Goal: Information Seeking & Learning: Learn about a topic

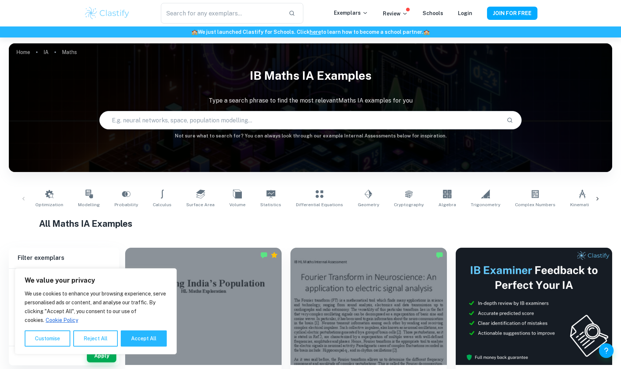
click at [182, 113] on input "text" at bounding box center [300, 120] width 401 height 21
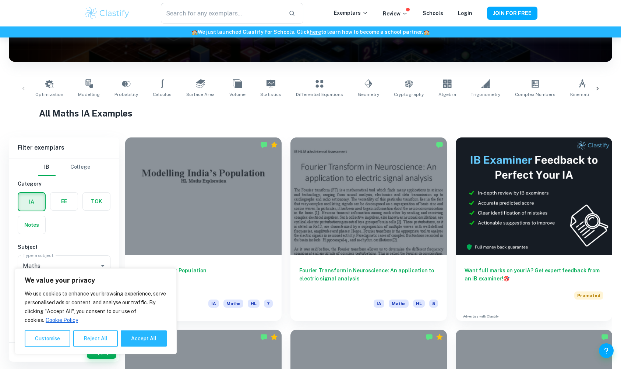
scroll to position [106, 0]
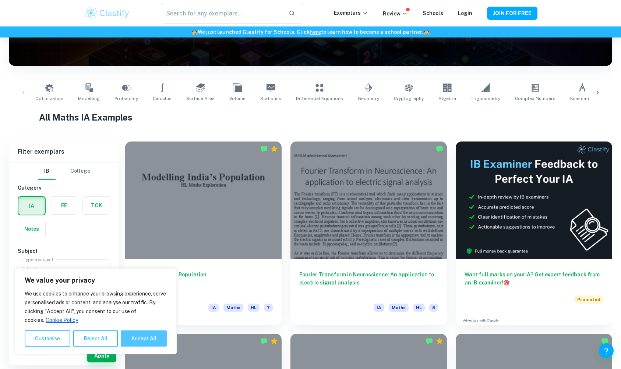
click at [144, 295] on button "Accept All" at bounding box center [144, 339] width 46 height 16
checkbox input "true"
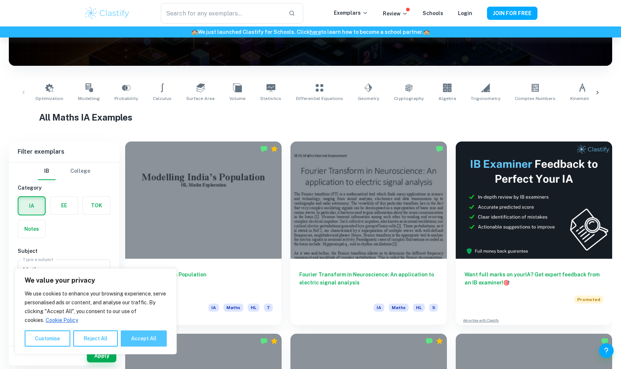
checkbox input "true"
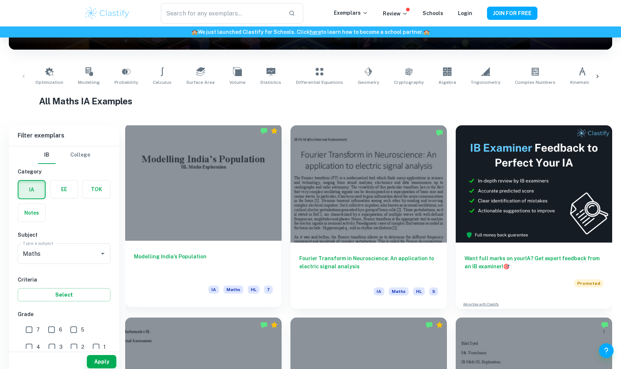
scroll to position [124, 0]
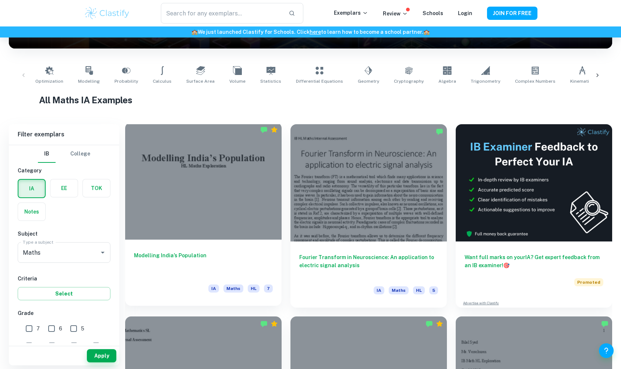
click at [249, 189] on div at bounding box center [203, 181] width 156 height 117
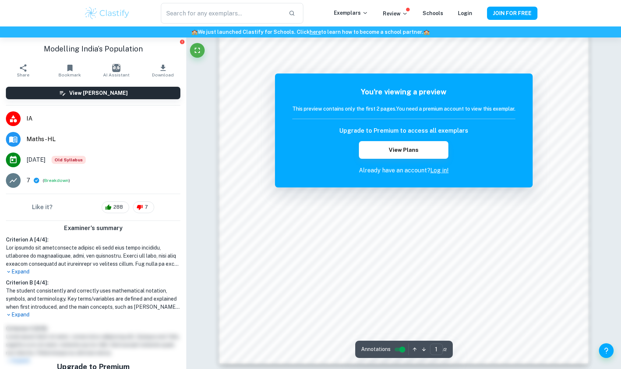
scroll to position [770, 0]
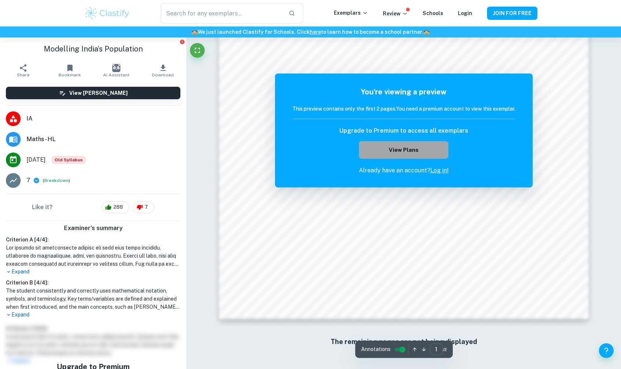
click at [387, 146] on button "View Plans" at bounding box center [403, 150] width 89 height 18
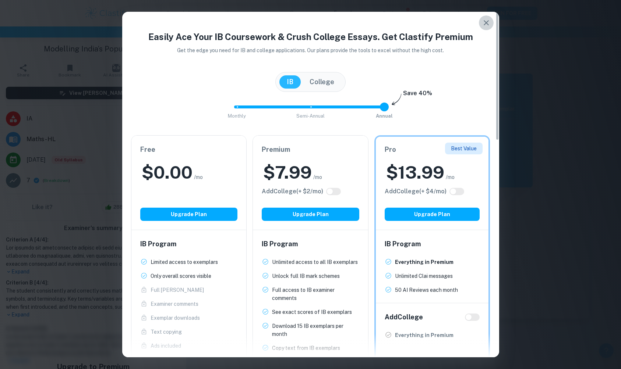
click at [486, 25] on icon "button" at bounding box center [486, 22] width 9 height 9
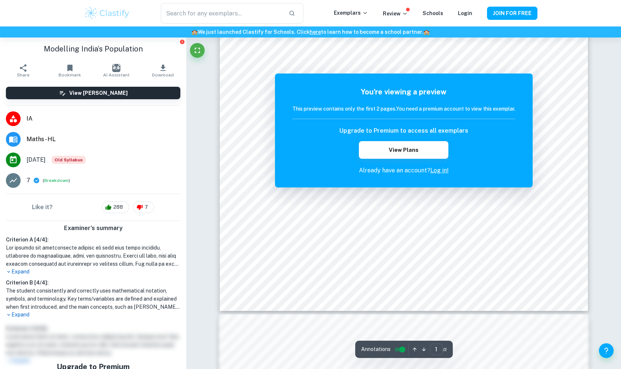
scroll to position [256, 0]
click at [433, 173] on link "Log in!" at bounding box center [439, 170] width 18 height 7
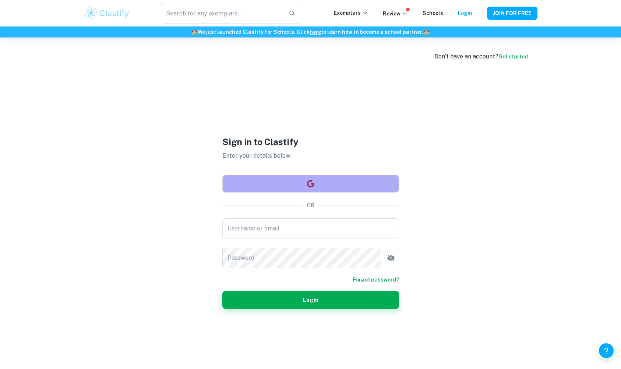
click at [332, 191] on button "button" at bounding box center [310, 184] width 177 height 18
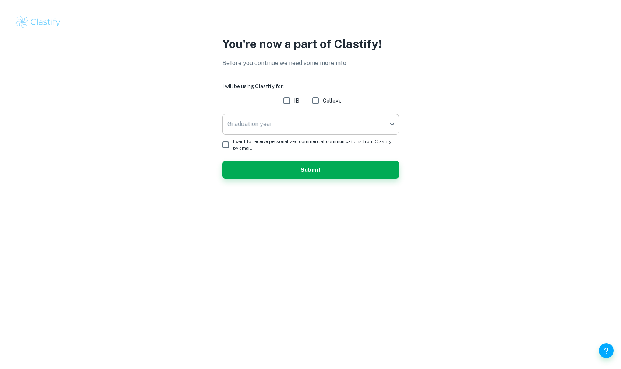
click at [237, 117] on body "We value your privacy We use cookies to enhance your browsing experience, serve…" at bounding box center [310, 184] width 621 height 369
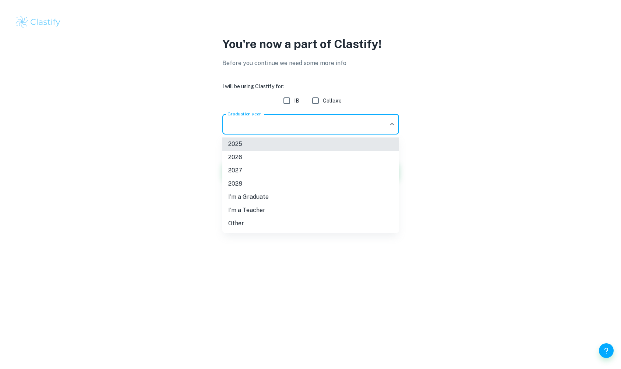
click at [237, 157] on li "2026" at bounding box center [310, 157] width 177 height 13
type input "2026"
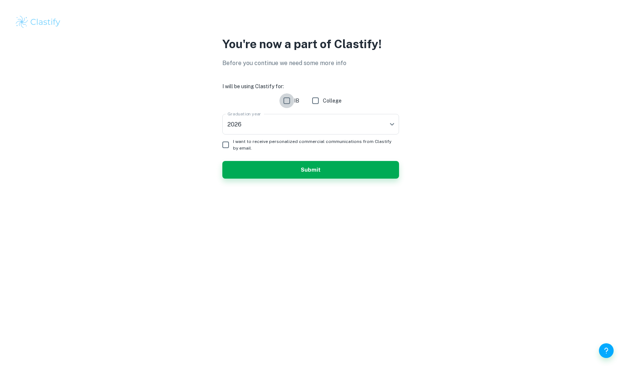
click at [288, 100] on input "IB" at bounding box center [286, 100] width 15 height 15
checkbox input "true"
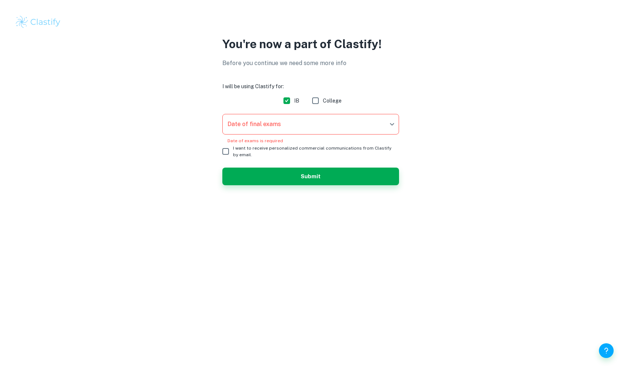
click at [273, 123] on body "We value your privacy We use cookies to enhance your browsing experience, serve…" at bounding box center [310, 184] width 621 height 369
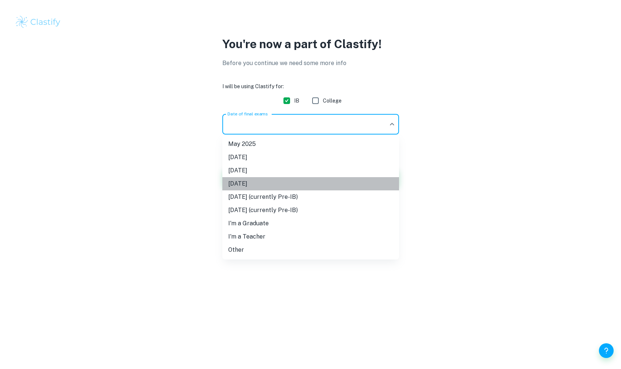
click at [243, 181] on li "November 2026" at bounding box center [310, 183] width 177 height 13
type input "N26"
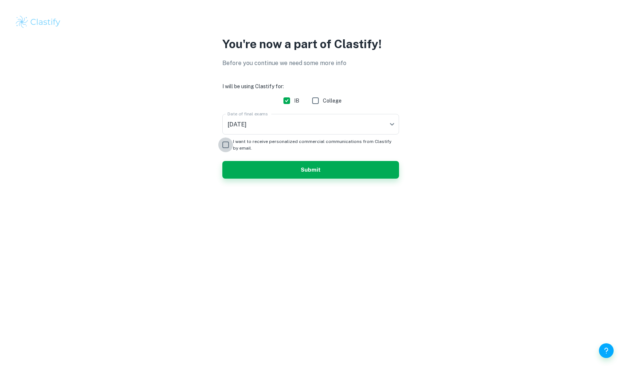
click at [227, 142] on input "I want to receive personalized commercial communications from Clastify by email." at bounding box center [225, 145] width 15 height 15
checkbox input "true"
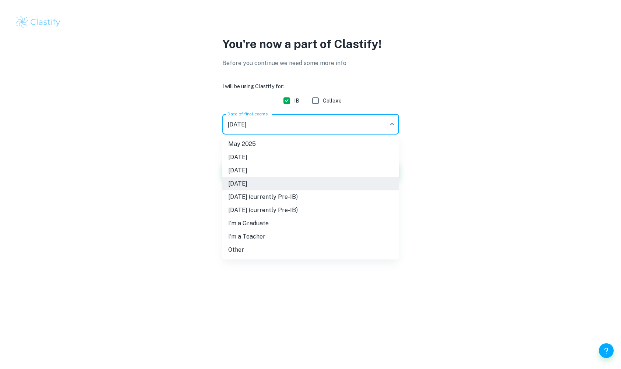
click at [241, 127] on body "We value your privacy We use cookies to enhance your browsing experience, serve…" at bounding box center [310, 184] width 621 height 369
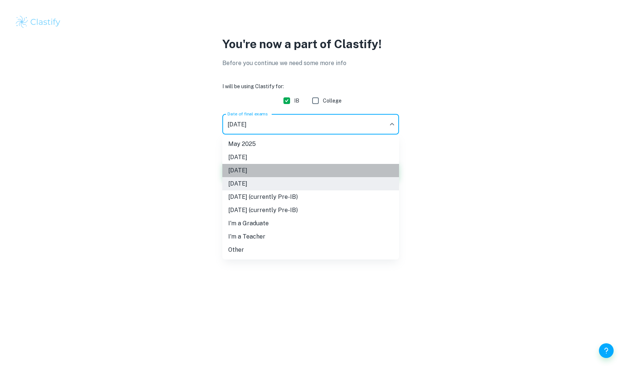
click at [325, 169] on li "[DATE]" at bounding box center [310, 170] width 177 height 13
type input "M26"
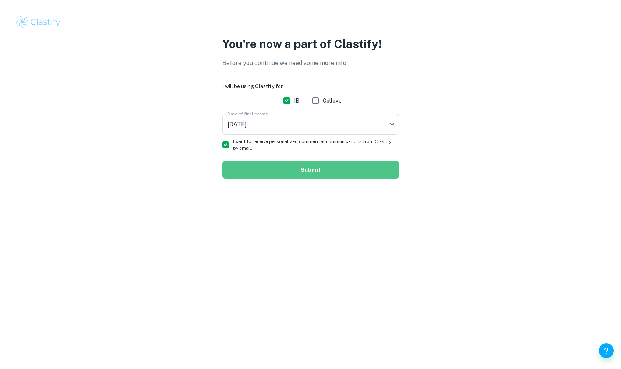
click at [324, 166] on button "Submit" at bounding box center [310, 170] width 177 height 18
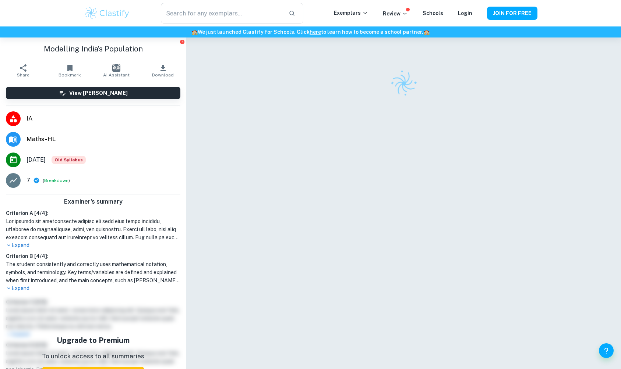
scroll to position [38, 0]
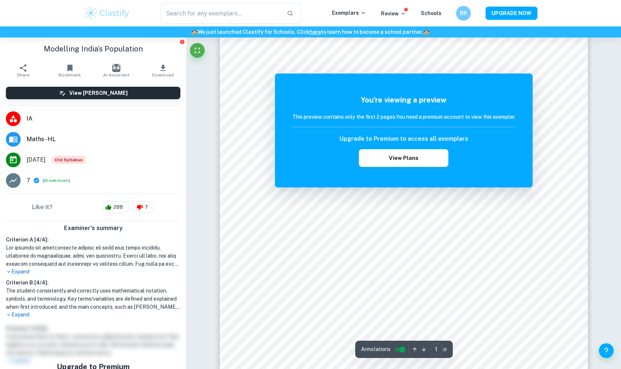
click at [327, 120] on h6 "This preview contains only the first 2 pages. You need a premium account to vie…" at bounding box center [403, 117] width 223 height 8
click at [316, 112] on div "You're viewing a preview This preview contains only the first 2 pages. You need…" at bounding box center [403, 131] width 223 height 72
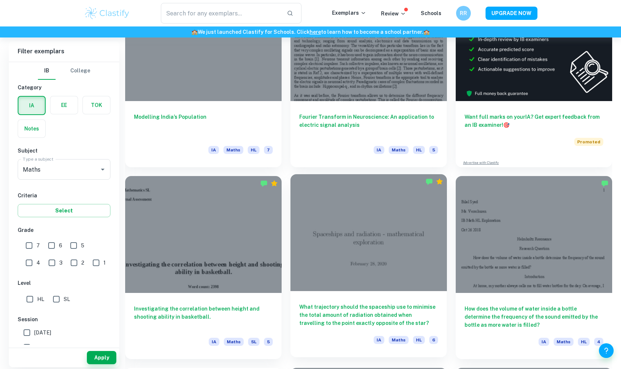
scroll to position [267, 0]
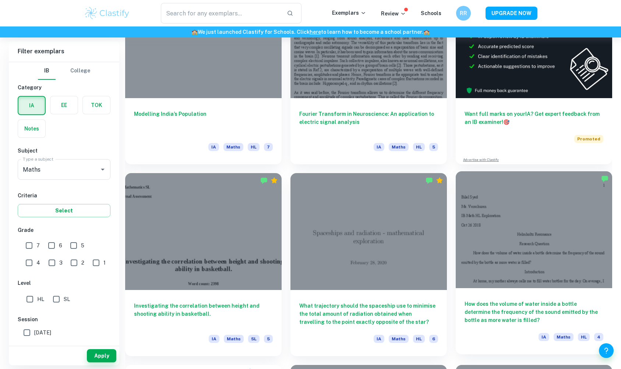
click at [468, 256] on div at bounding box center [533, 229] width 156 height 117
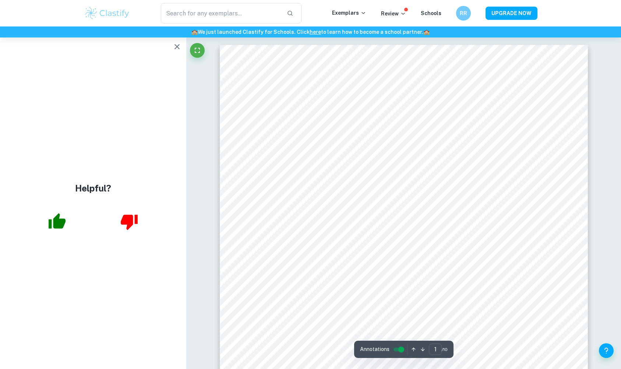
click at [405, 268] on div at bounding box center [393, 271] width 252 height 28
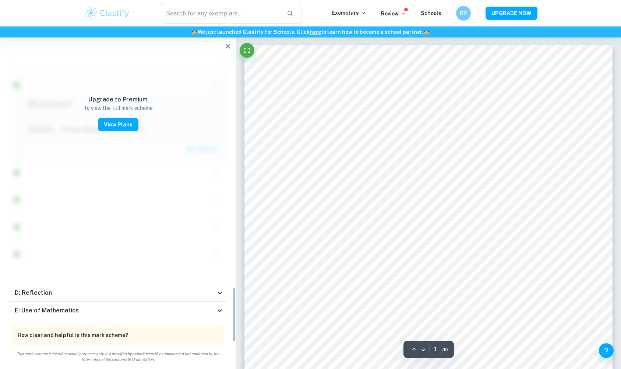
scroll to position [1289, 0]
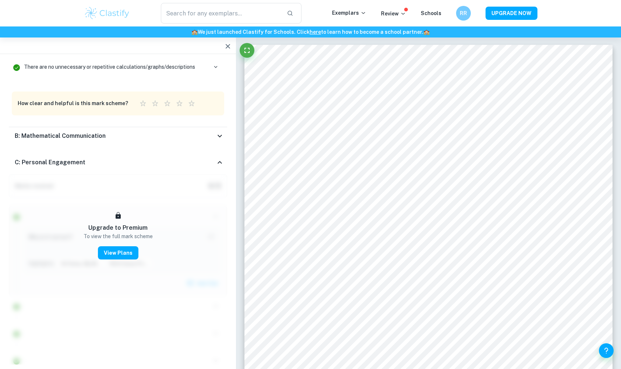
click at [103, 160] on div "C: Personal Engagement" at bounding box center [115, 162] width 201 height 9
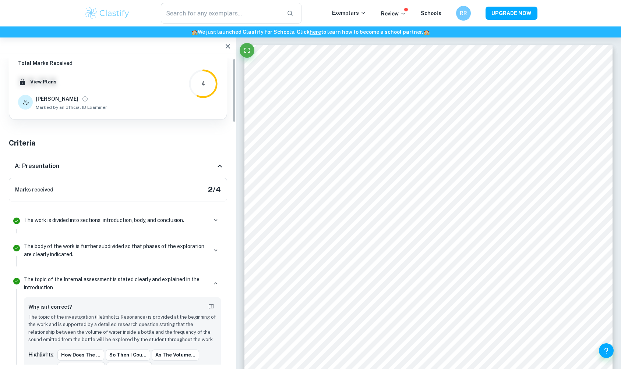
scroll to position [0, 0]
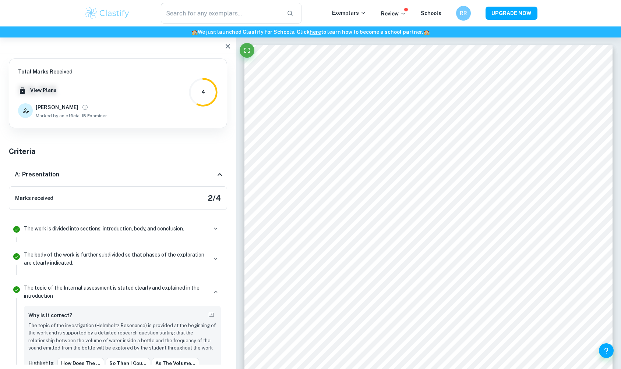
click at [142, 176] on div "A: Presentation" at bounding box center [115, 174] width 201 height 9
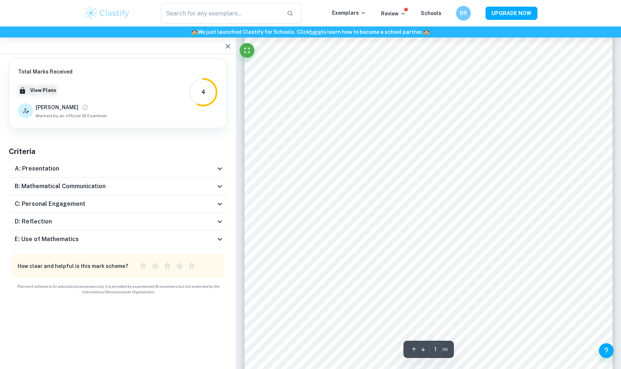
scroll to position [71, 0]
type input "1"
